Goal: Task Accomplishment & Management: Use online tool/utility

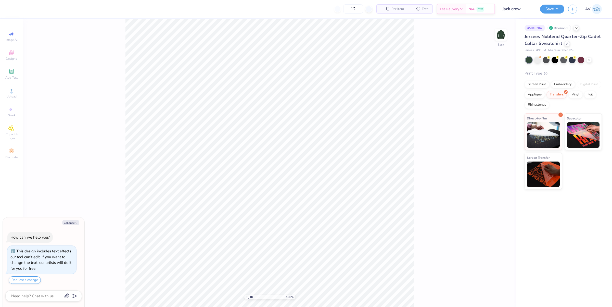
type textarea "x"
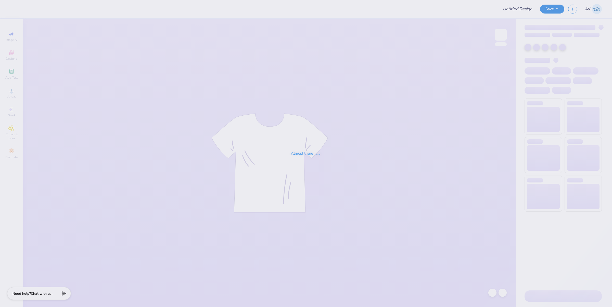
type input "Homecoming"
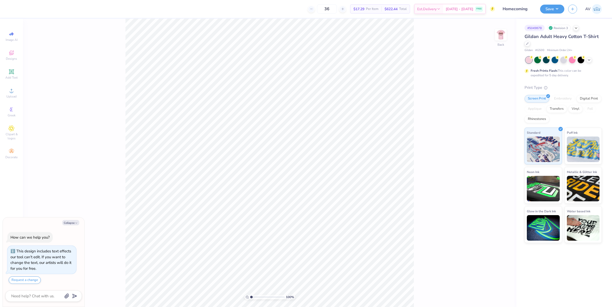
type textarea "x"
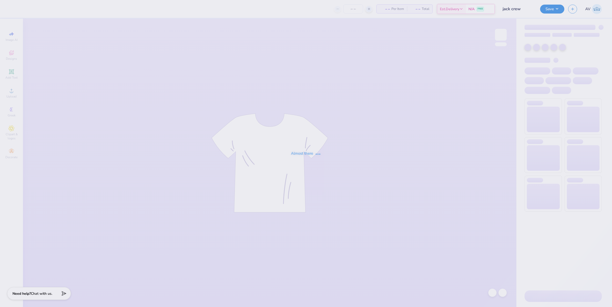
type input "12"
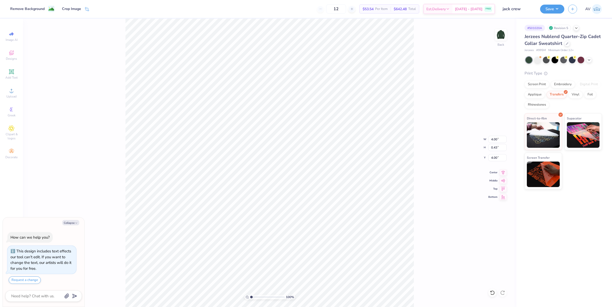
type textarea "x"
type input "10"
click at [14, 139] on span "Clipart & logos" at bounding box center [12, 136] width 18 height 8
type textarea "x"
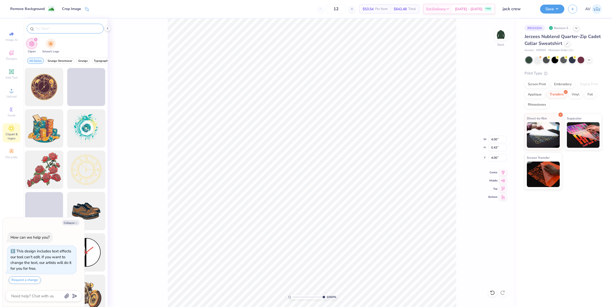
click at [66, 28] on input "text" at bounding box center [67, 28] width 65 height 5
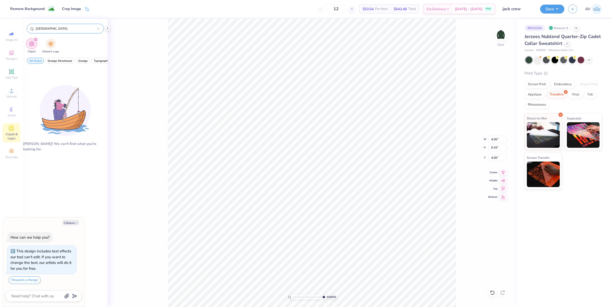
click at [42, 28] on input "Dartmouth College" at bounding box center [66, 28] width 62 height 5
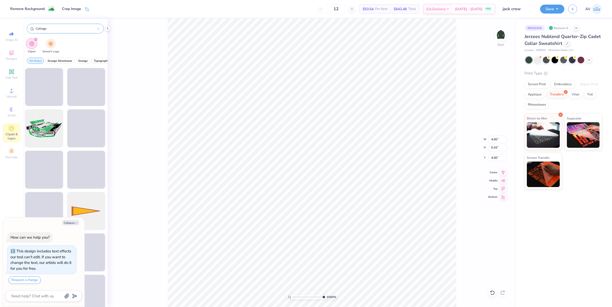
click at [61, 30] on input "College" at bounding box center [66, 28] width 62 height 5
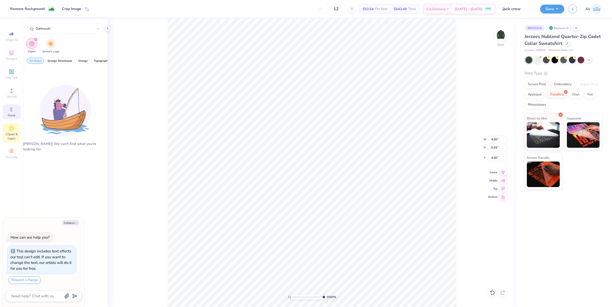
type input "Dartmouth"
click at [12, 112] on icon at bounding box center [11, 109] width 6 height 6
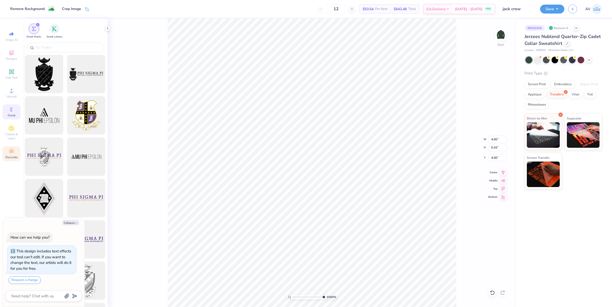
click at [10, 156] on span "Decorate" at bounding box center [11, 157] width 12 height 4
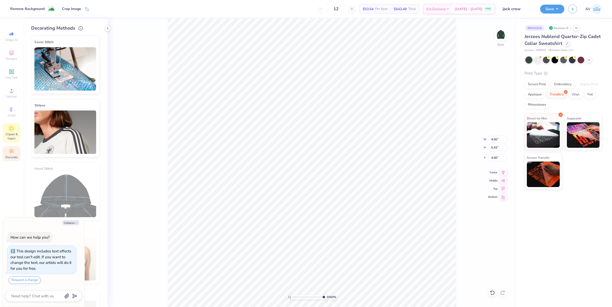
click at [14, 133] on span "Clipart & logos" at bounding box center [12, 136] width 18 height 8
type textarea "x"
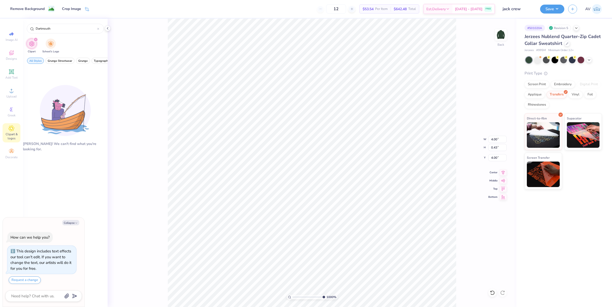
click at [35, 37] on div "filter for Clipart" at bounding box center [35, 39] width 5 height 5
click at [50, 45] on img "filter for School's Logo" at bounding box center [51, 43] width 6 height 6
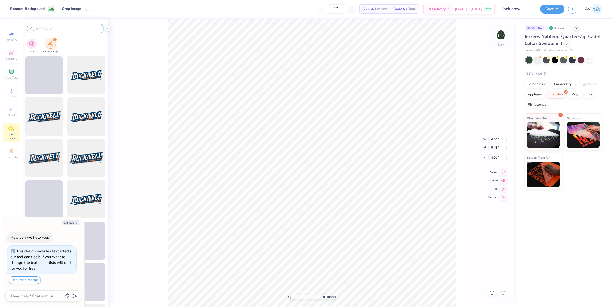
click at [58, 27] on input "text" at bounding box center [67, 28] width 65 height 5
paste input "Dartmouth"
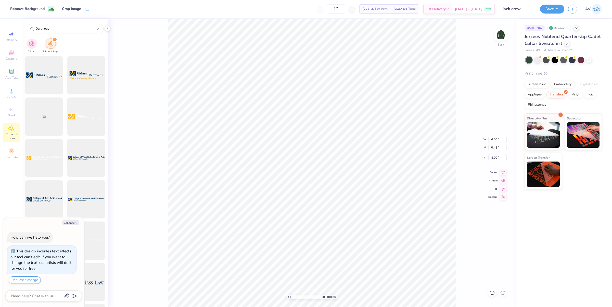
type input "Dartmouth"
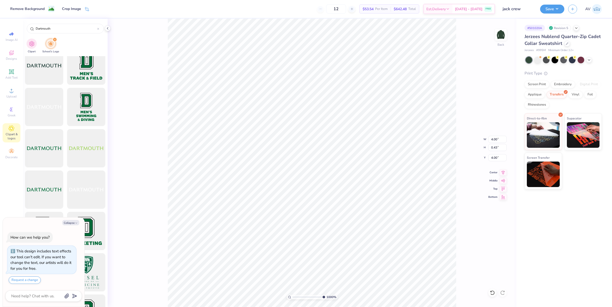
scroll to position [1529, 0]
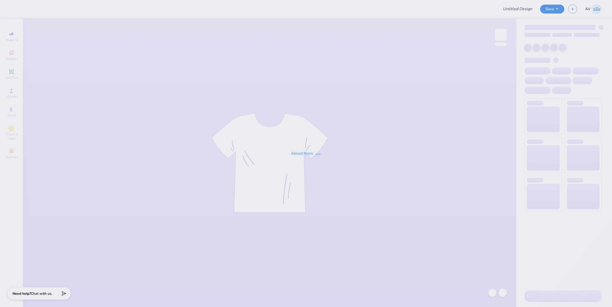
type input "Gaby De Izaguirre : University of Central Florida"
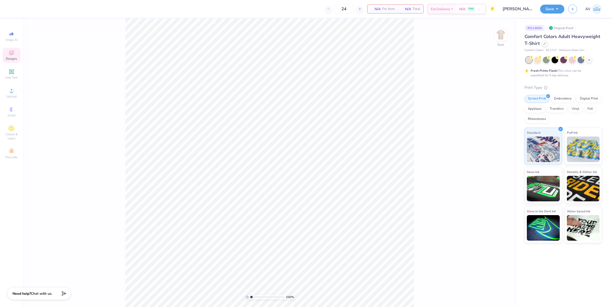
click at [15, 54] on div "Designs" at bounding box center [12, 55] width 18 height 15
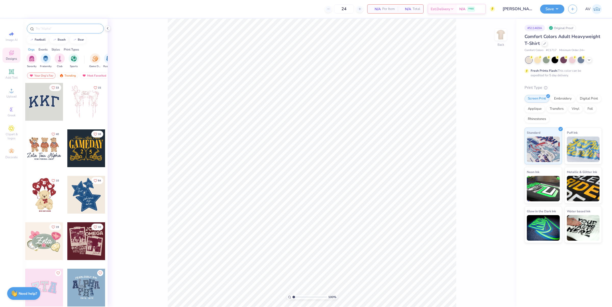
click at [62, 27] on input "text" at bounding box center [67, 28] width 65 height 5
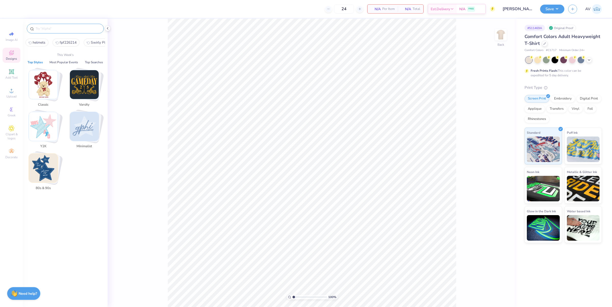
paste input "Sigma Delta Tau Snoopy"
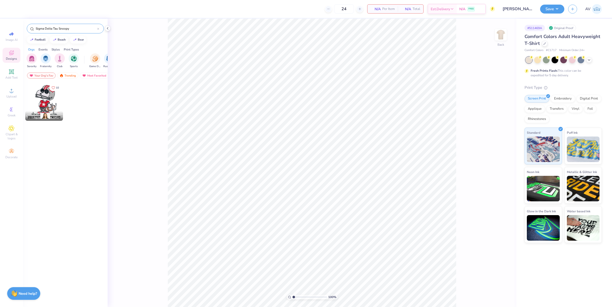
type input "Sigma Delta Tau Snoopy"
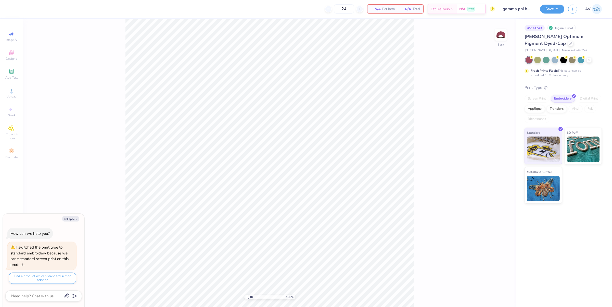
type textarea "x"
